Goal: Check status: Check status

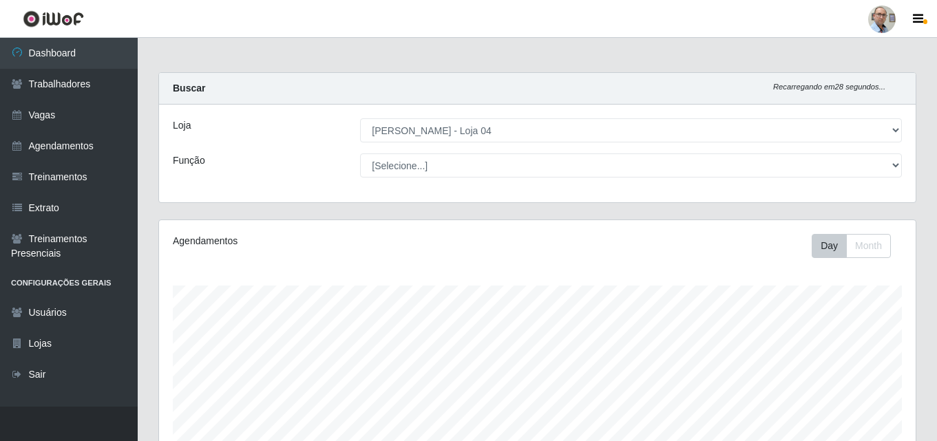
select select "251"
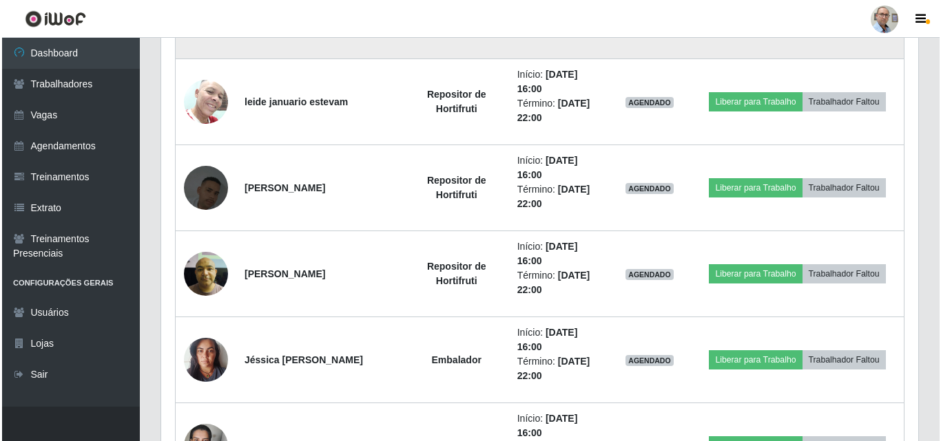
scroll to position [1085, 0]
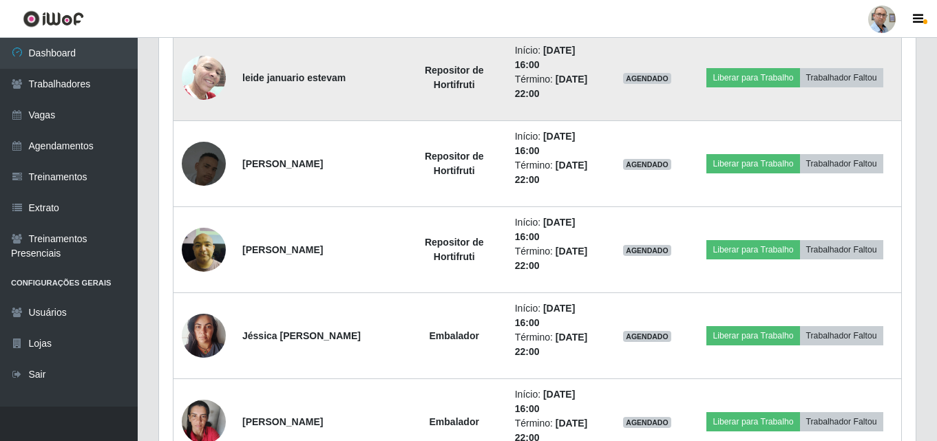
click at [202, 73] on img at bounding box center [204, 77] width 44 height 59
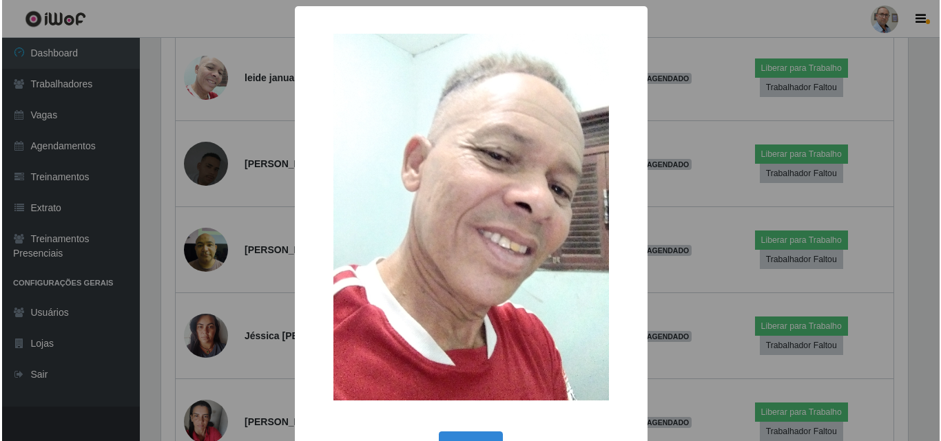
scroll to position [286, 750]
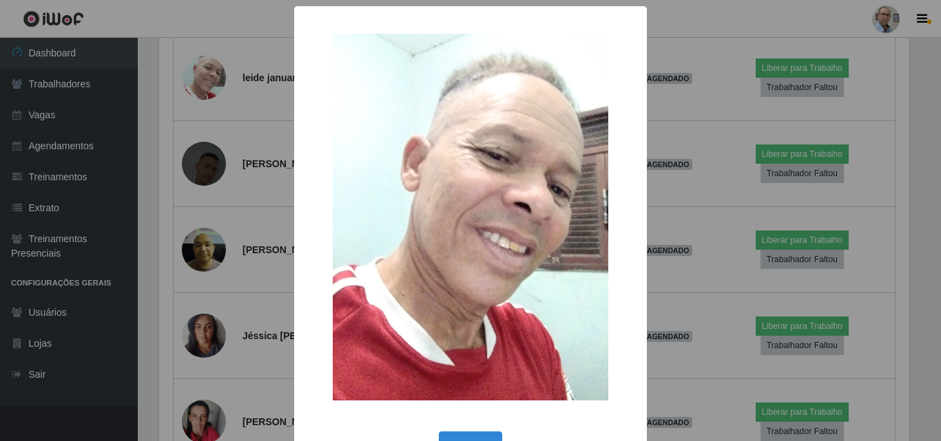
click at [201, 76] on div "× OK Cancel" at bounding box center [470, 220] width 941 height 441
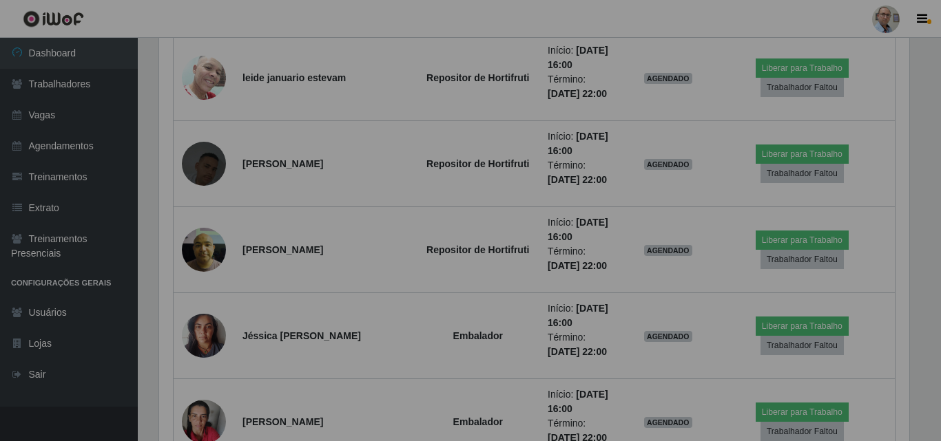
click at [209, 79] on div "× OK Cancel" at bounding box center [470, 220] width 941 height 441
click at [209, 79] on img at bounding box center [204, 77] width 44 height 59
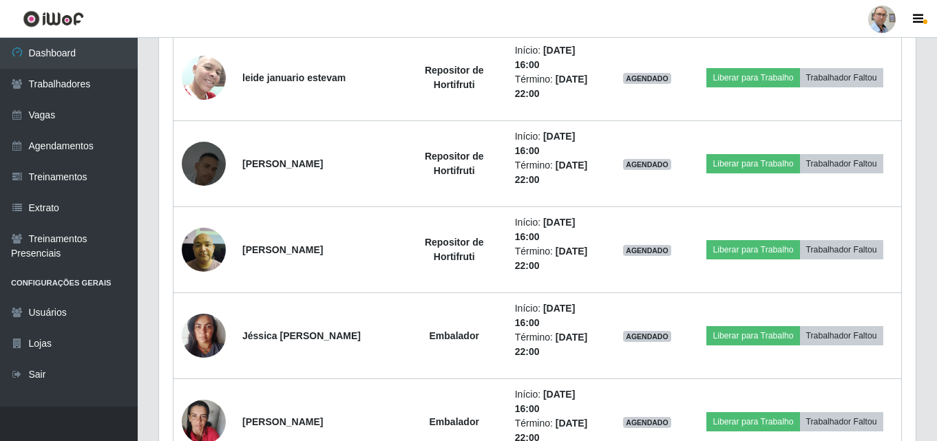
scroll to position [286, 757]
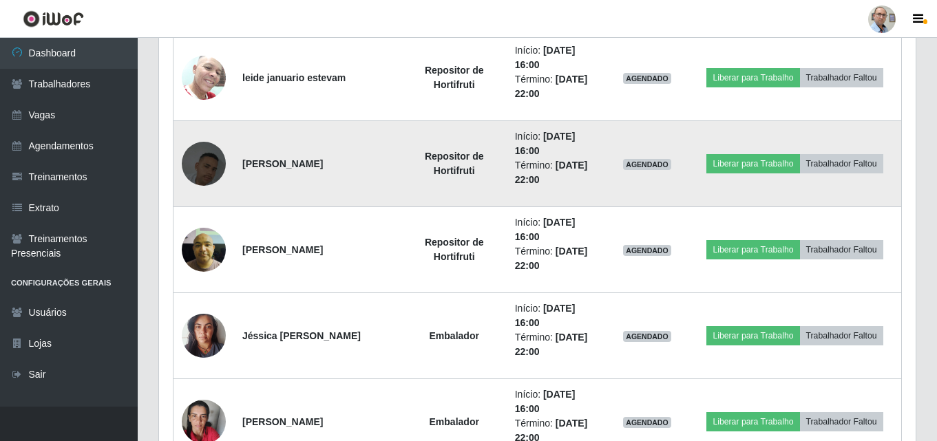
click at [199, 159] on img at bounding box center [204, 164] width 44 height 79
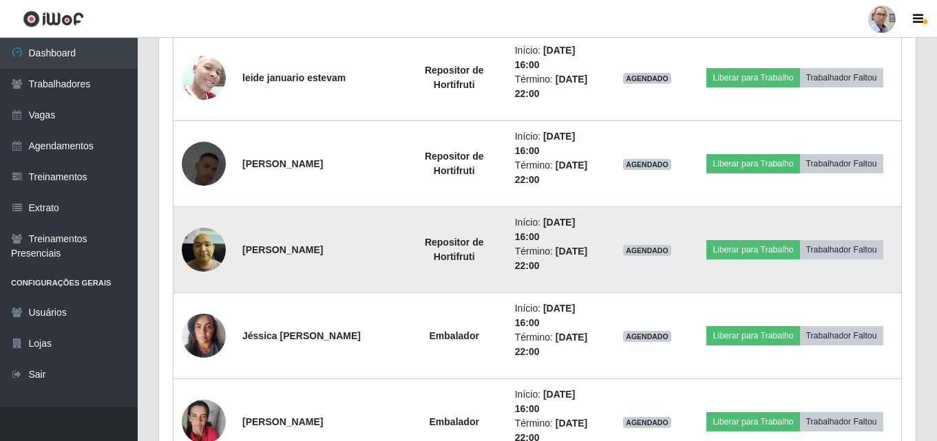
click at [195, 242] on img at bounding box center [204, 249] width 44 height 59
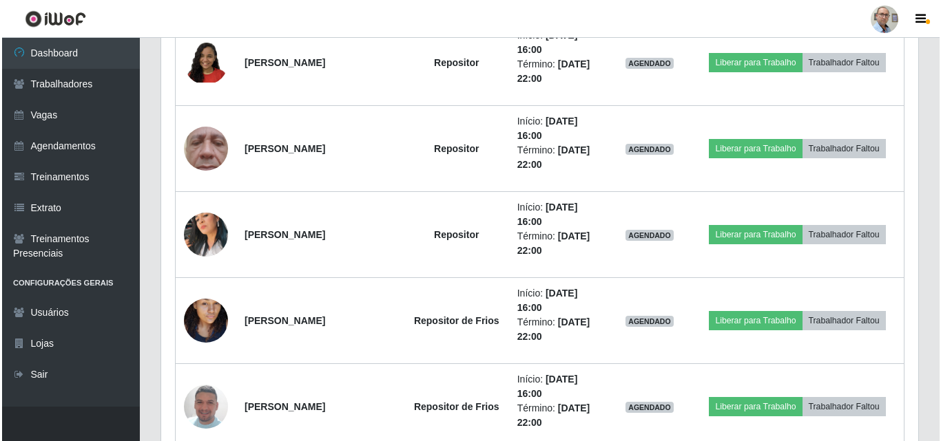
scroll to position [1912, 0]
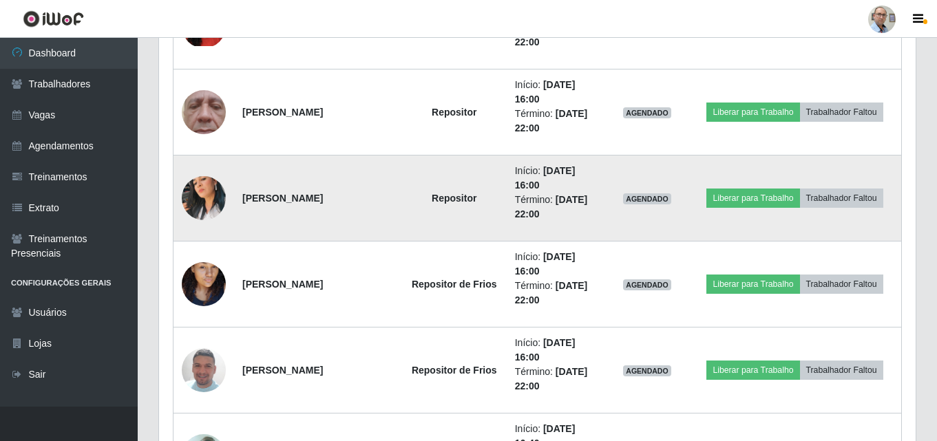
click at [197, 189] on img at bounding box center [204, 198] width 44 height 79
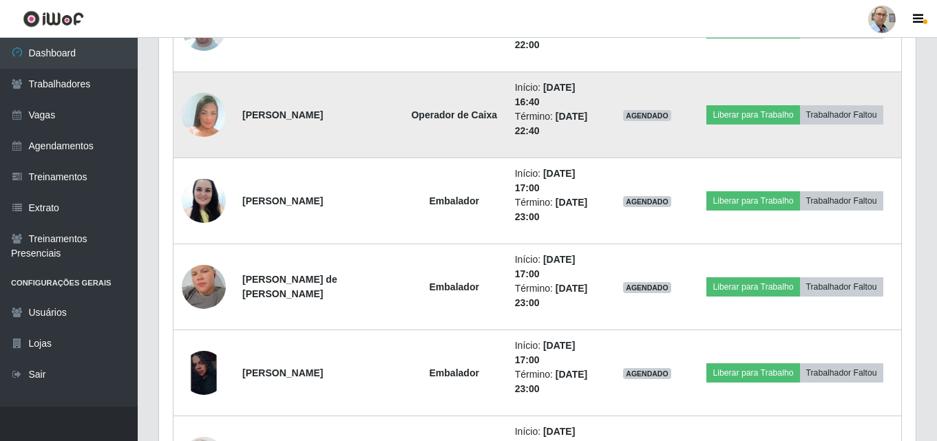
scroll to position [0, 0]
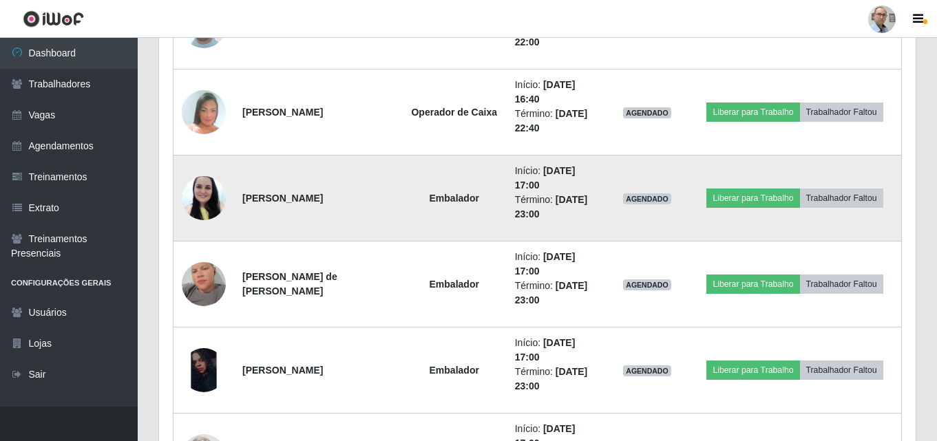
click at [199, 193] on img at bounding box center [204, 198] width 44 height 59
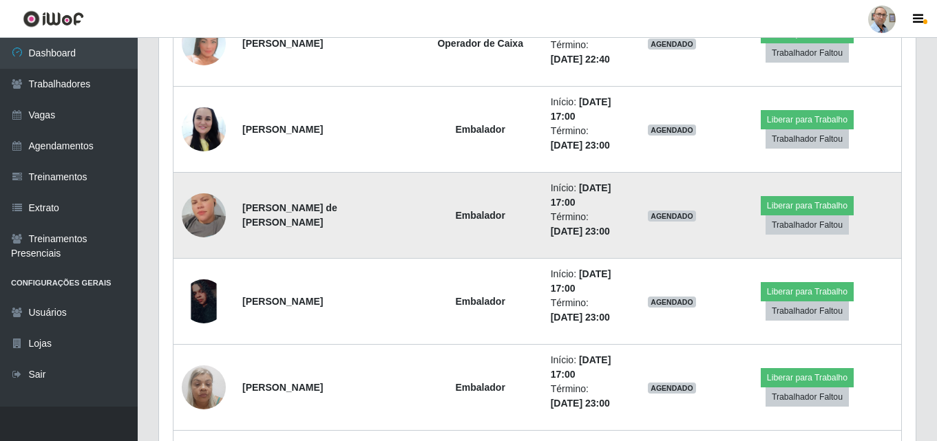
click at [199, 221] on img at bounding box center [204, 215] width 44 height 79
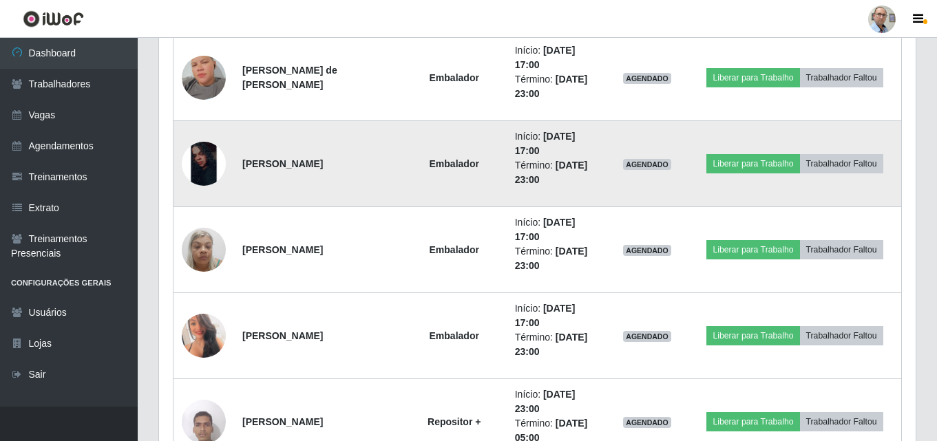
click at [200, 171] on img at bounding box center [204, 164] width 44 height 44
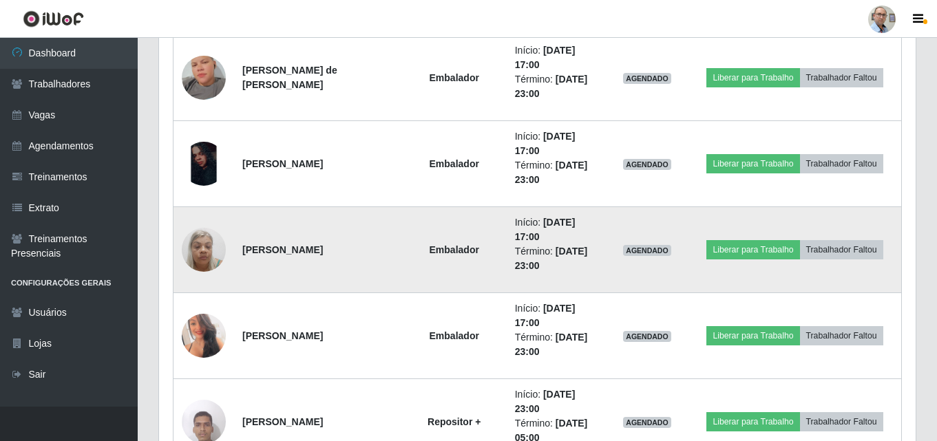
click at [203, 247] on img at bounding box center [204, 249] width 44 height 59
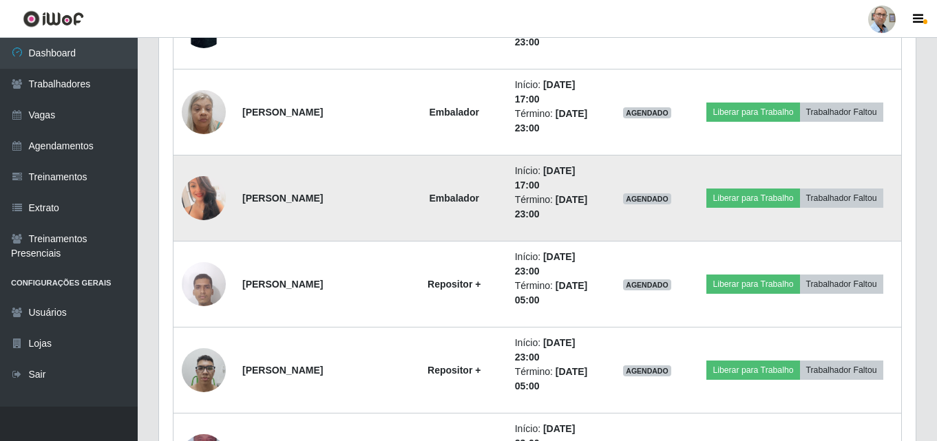
click at [204, 203] on img at bounding box center [204, 198] width 44 height 62
